Goal: Navigation & Orientation: Find specific page/section

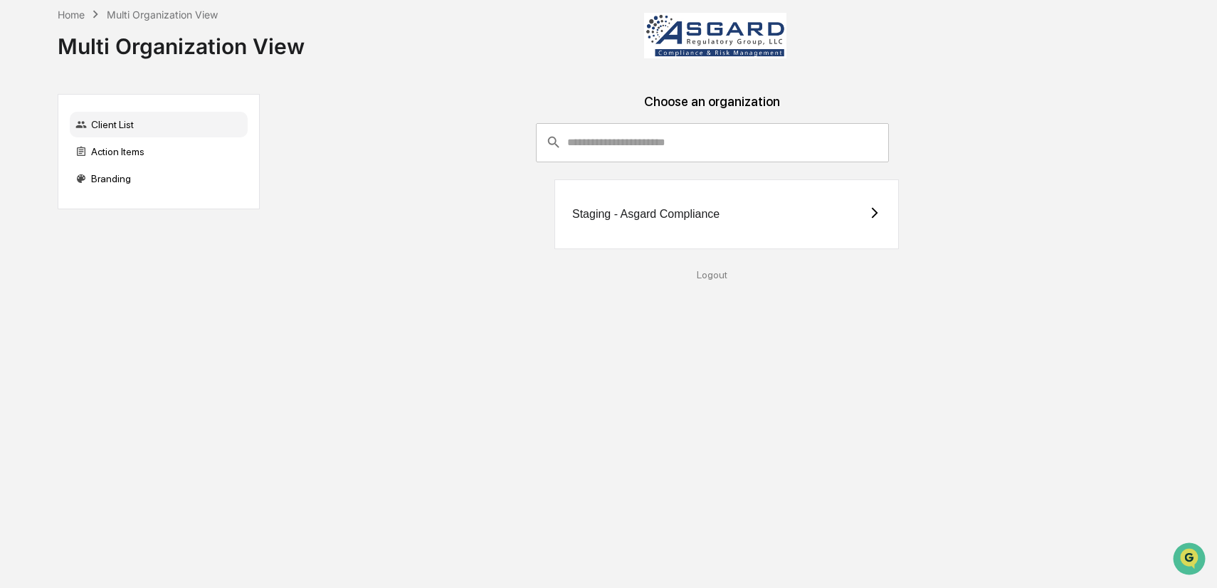
click at [209, 11] on div "Multi Organization View" at bounding box center [162, 15] width 111 height 12
click at [204, 16] on div "Multi Organization View" at bounding box center [162, 15] width 111 height 12
drag, startPoint x: 142, startPoint y: 13, endPoint x: 107, endPoint y: 19, distance: 34.6
click at [141, 13] on div "Multi Organization View" at bounding box center [162, 15] width 111 height 12
click at [67, 14] on div "Home" at bounding box center [71, 15] width 27 height 12
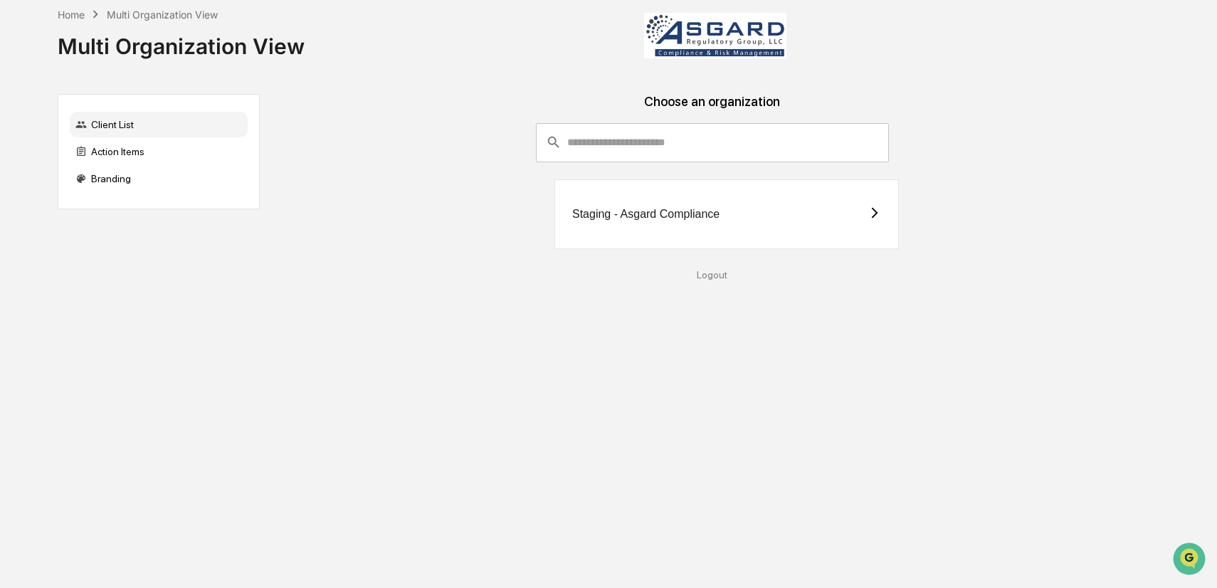
click at [115, 126] on div "Client List" at bounding box center [159, 125] width 178 height 26
click at [120, 159] on div "Action Items" at bounding box center [159, 152] width 178 height 26
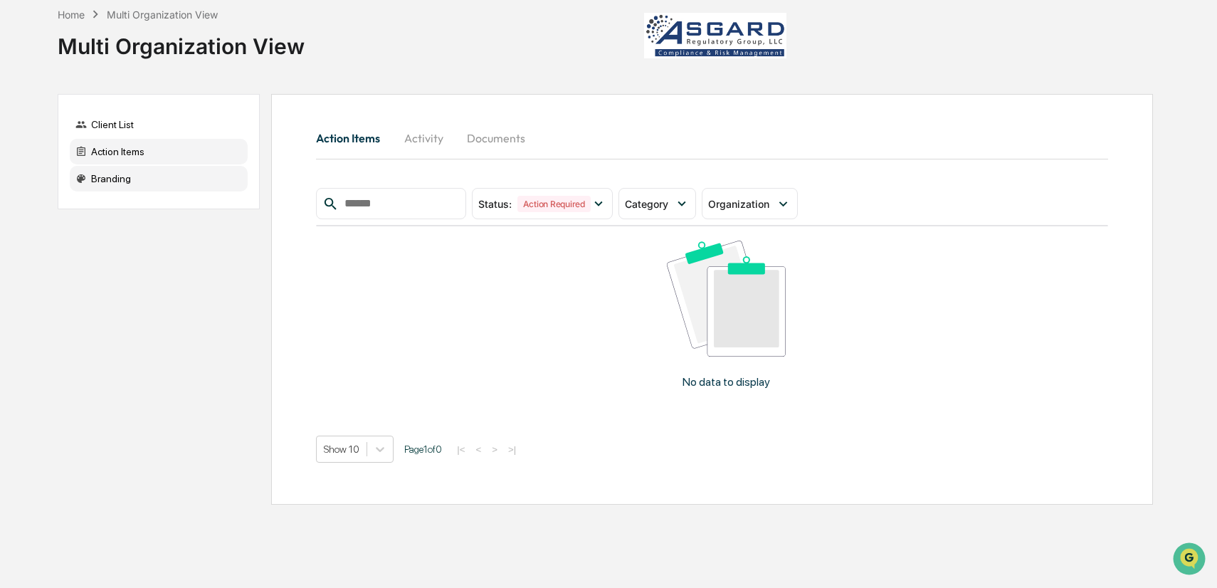
click at [167, 176] on div "Branding" at bounding box center [159, 179] width 178 height 26
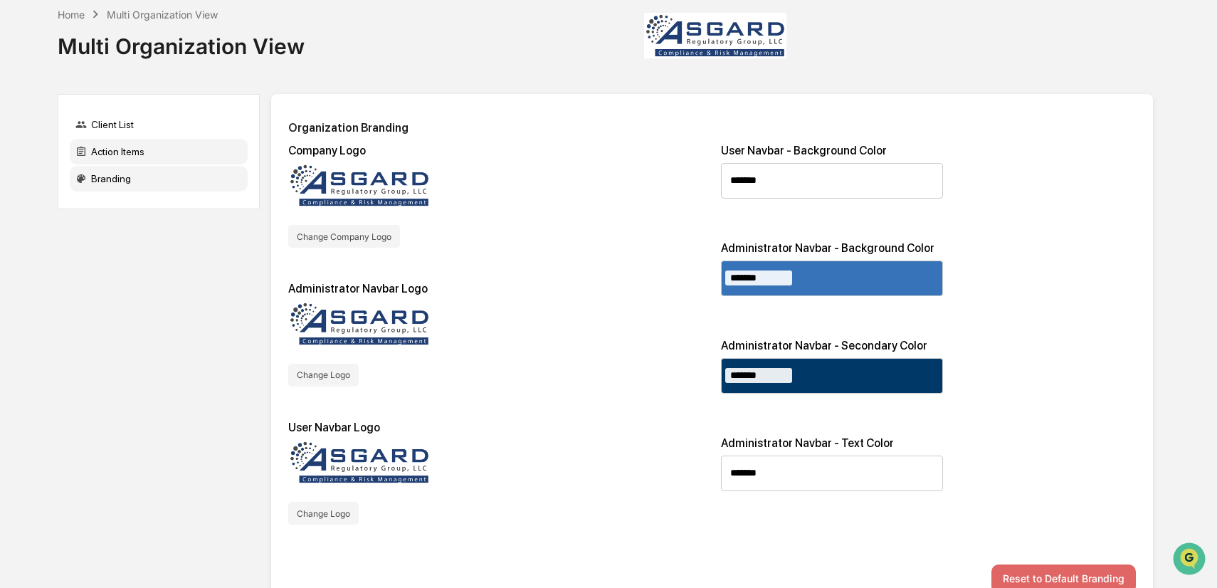
click at [175, 157] on div "Action Items" at bounding box center [159, 152] width 178 height 26
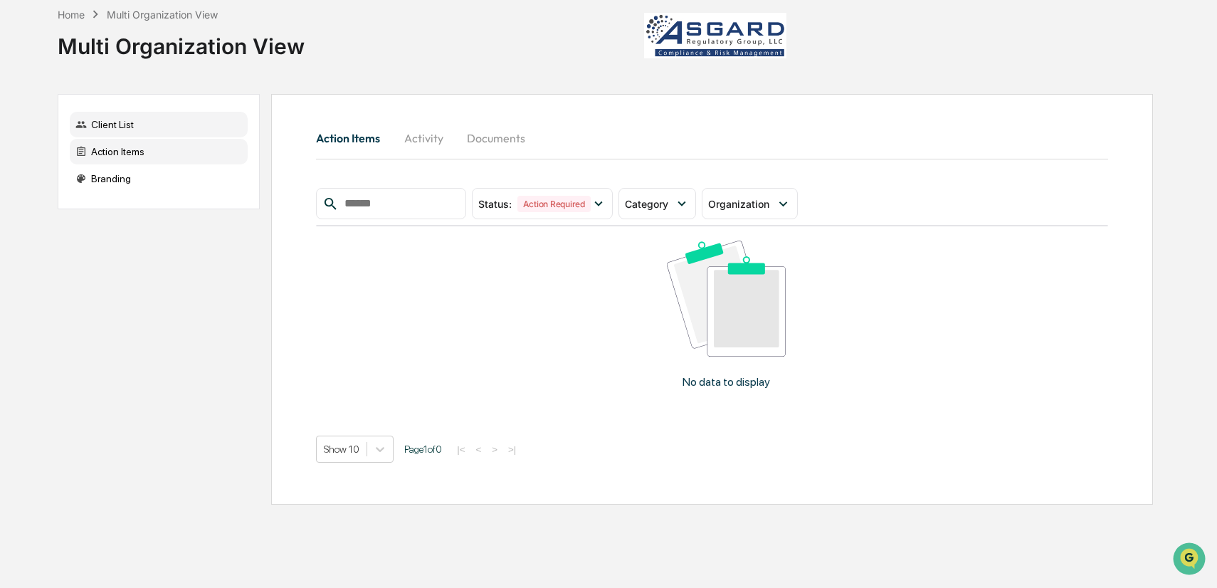
click at [179, 130] on div "Client List" at bounding box center [159, 125] width 178 height 26
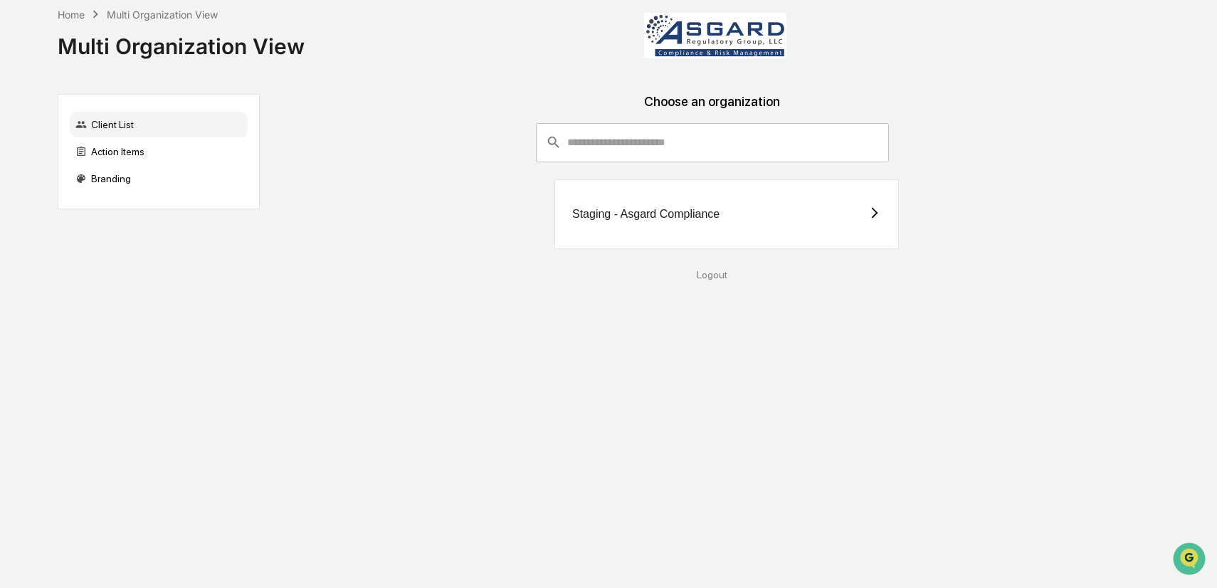
click at [720, 213] on div "Staging - Asgard Compliance" at bounding box center [727, 214] width 345 height 70
